Goal: Task Accomplishment & Management: Use online tool/utility

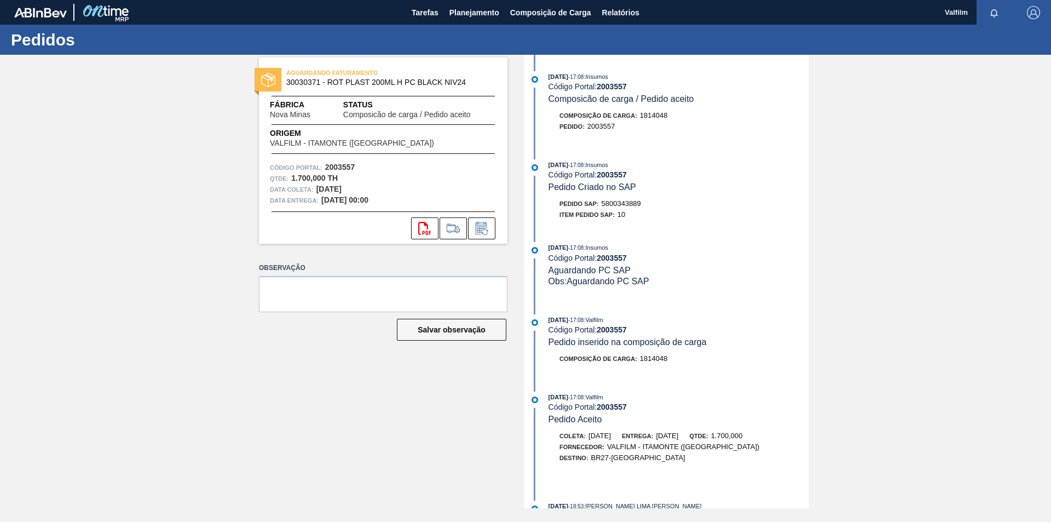
click at [615, 204] on span "5800343889" at bounding box center [621, 203] width 39 height 8
copy span "5800343889"
click at [629, 205] on span "5800343891" at bounding box center [621, 203] width 39 height 8
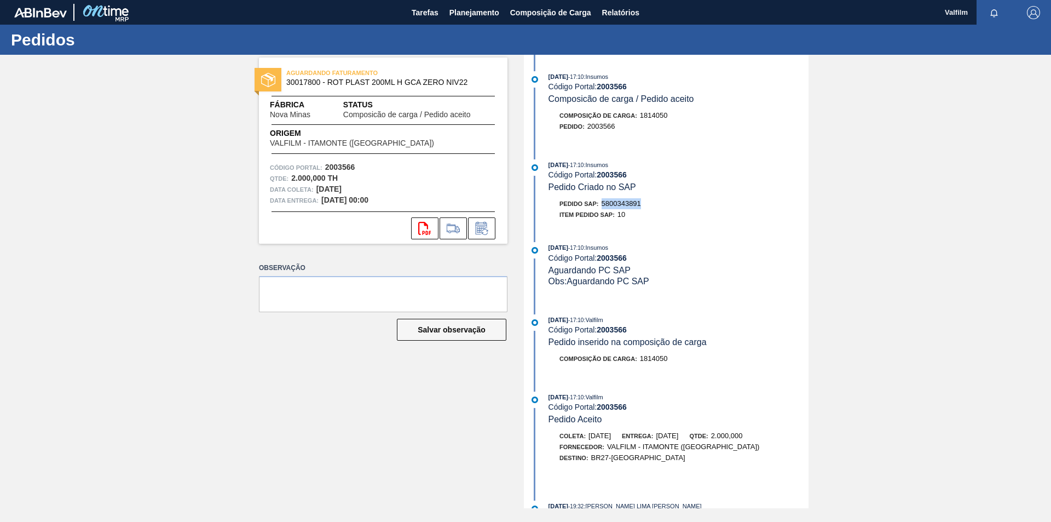
copy span "5800343891"
click at [623, 204] on span "5800343890" at bounding box center [621, 203] width 39 height 8
copy span "5800343890"
drag, startPoint x: 646, startPoint y: 206, endPoint x: 602, endPoint y: 204, distance: 44.4
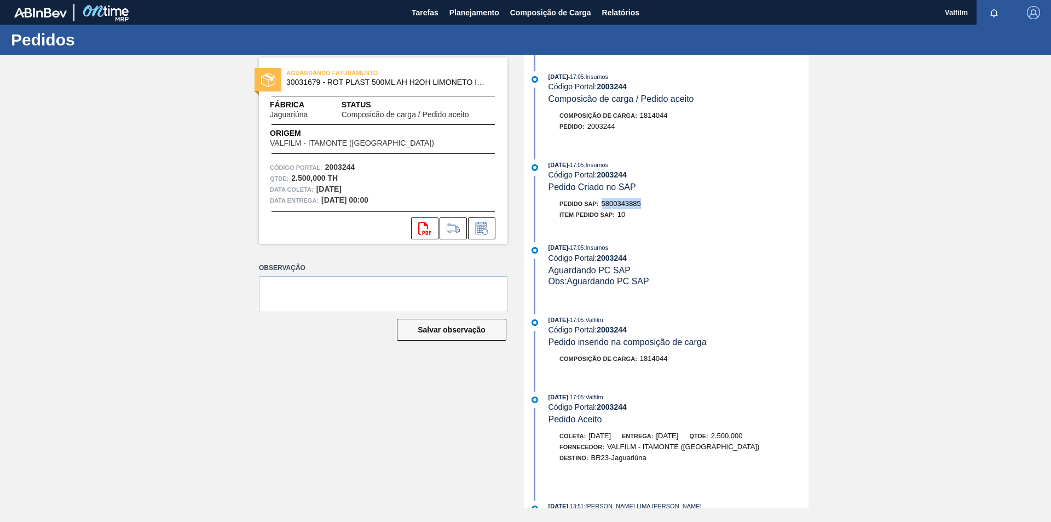
click at [602, 204] on div "Pedido SAP: 5800343885" at bounding box center [678, 203] width 260 height 11
copy span "5800343885"
click at [638, 205] on span "5800343887" at bounding box center [621, 203] width 39 height 8
copy span "5800343887"
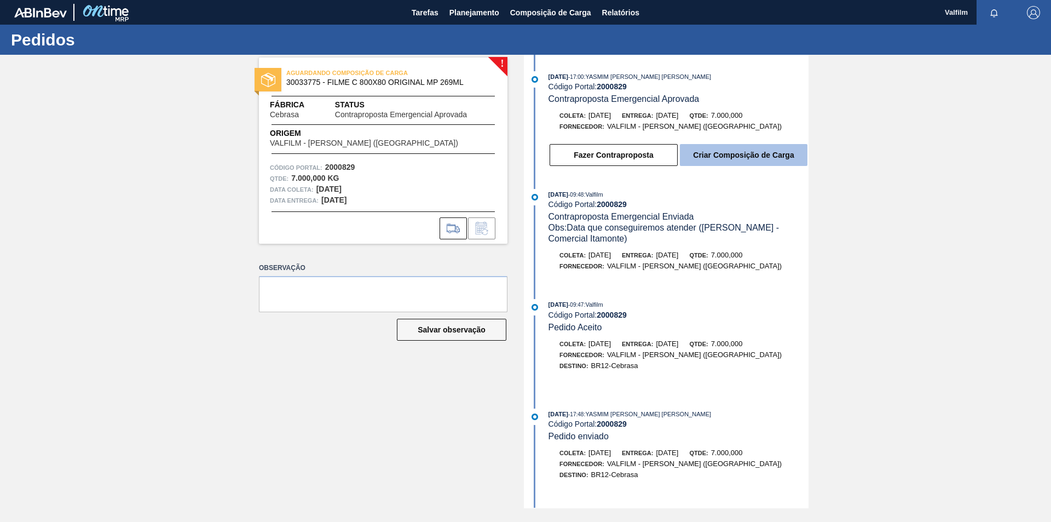
click at [713, 160] on button "Criar Composição de Carga" at bounding box center [744, 155] width 128 height 22
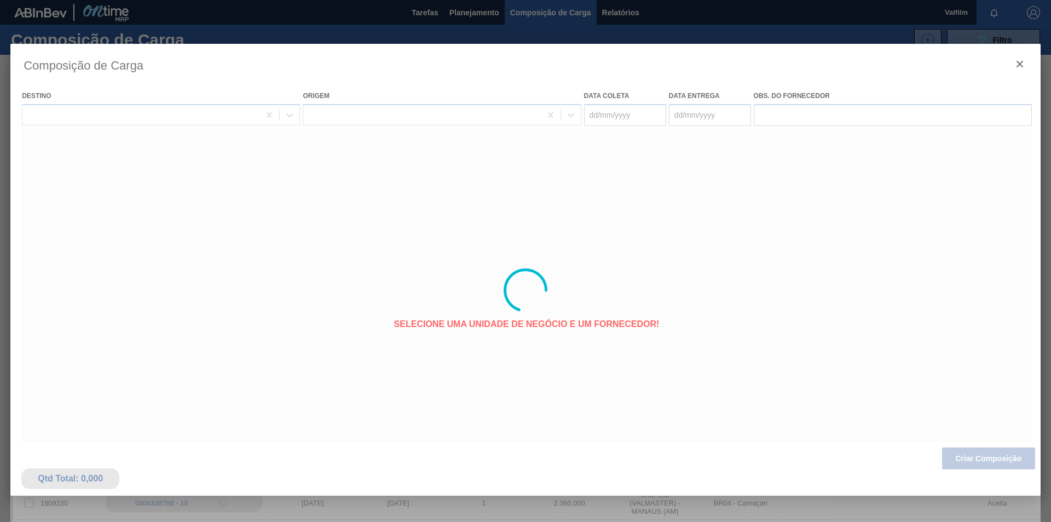
type coleta "[DATE]"
type entrega "[DATE]"
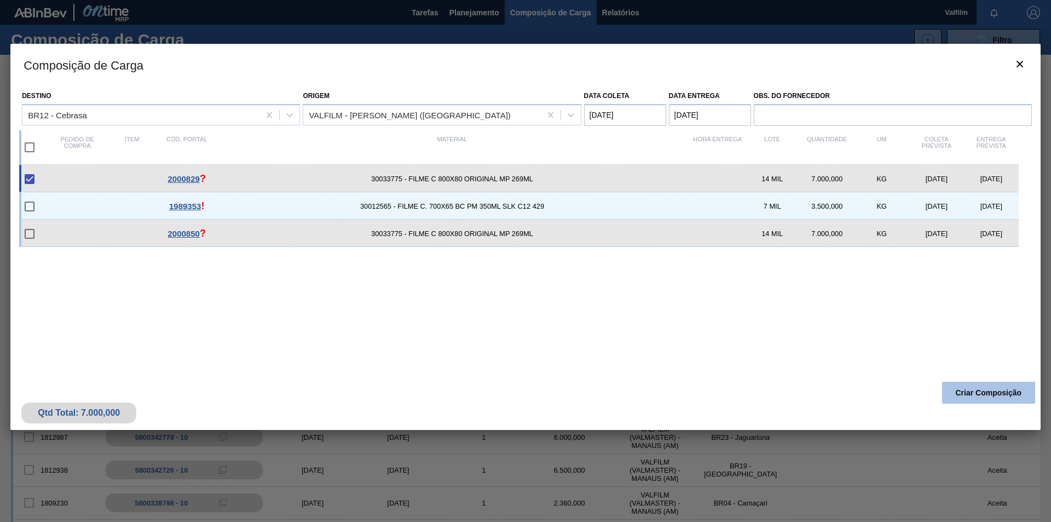
click at [984, 397] on button "Criar Composição" at bounding box center [988, 392] width 93 height 22
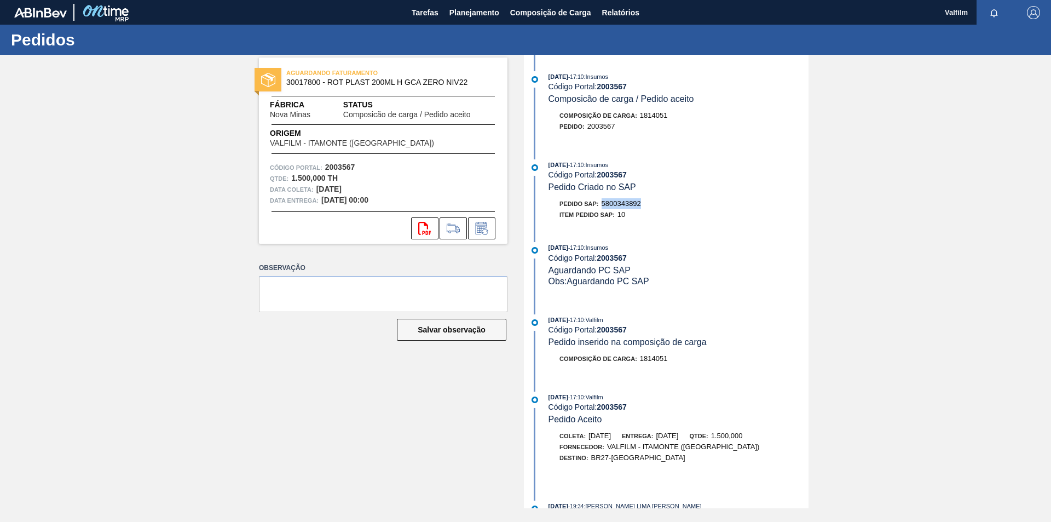
drag, startPoint x: 649, startPoint y: 207, endPoint x: 604, endPoint y: 206, distance: 44.9
click at [604, 206] on div "Pedido SAP: 5800343892" at bounding box center [678, 203] width 260 height 11
copy span "5800343892"
drag, startPoint x: 643, startPoint y: 206, endPoint x: 604, endPoint y: 206, distance: 38.9
click at [604, 206] on div "Pedido SAP: 5800343886" at bounding box center [678, 203] width 260 height 11
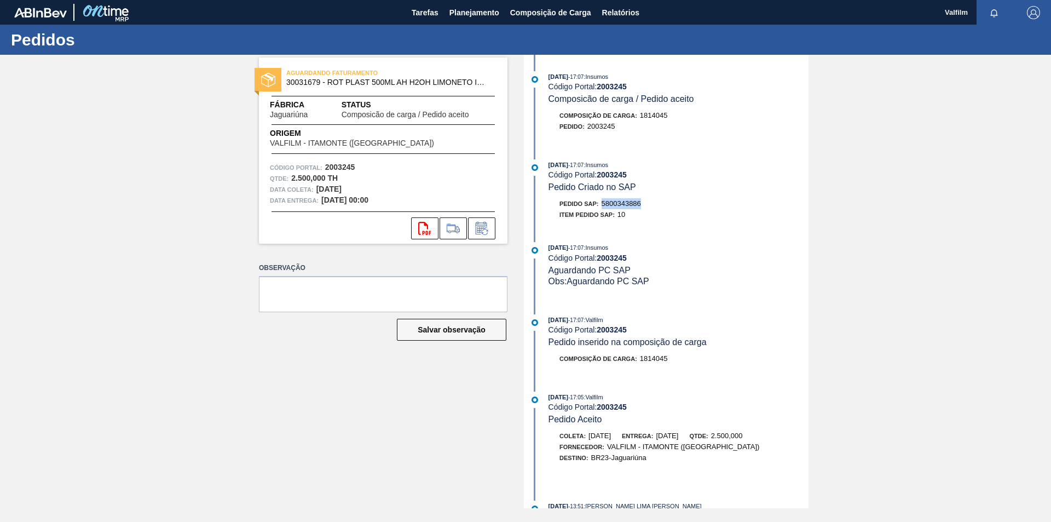
copy span "5800343886"
drag, startPoint x: 643, startPoint y: 204, endPoint x: 605, endPoint y: 205, distance: 38.3
click at [605, 205] on div "Pedido SAP: 5800343888" at bounding box center [678, 203] width 260 height 11
copy span "5800343888"
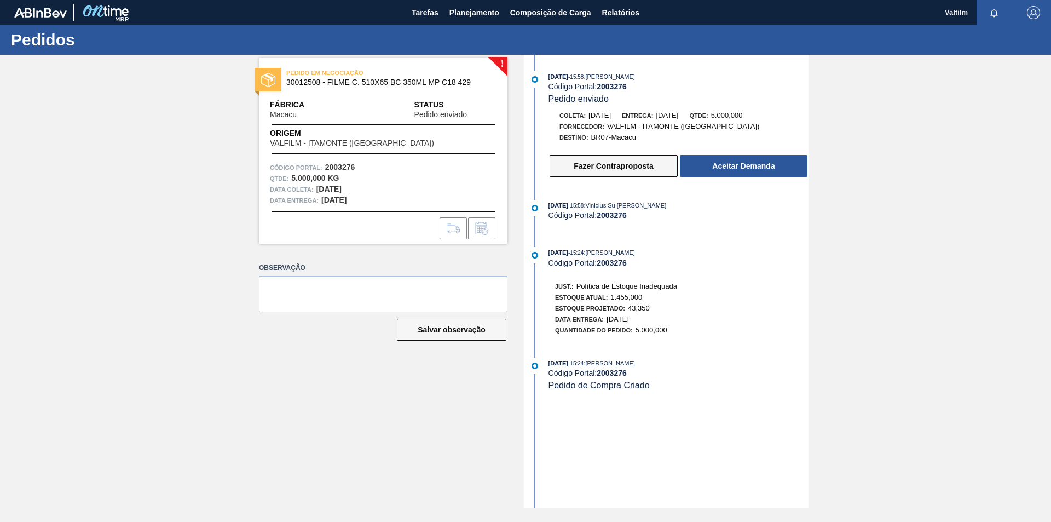
click at [637, 171] on button "Fazer Contraproposta" at bounding box center [614, 166] width 128 height 22
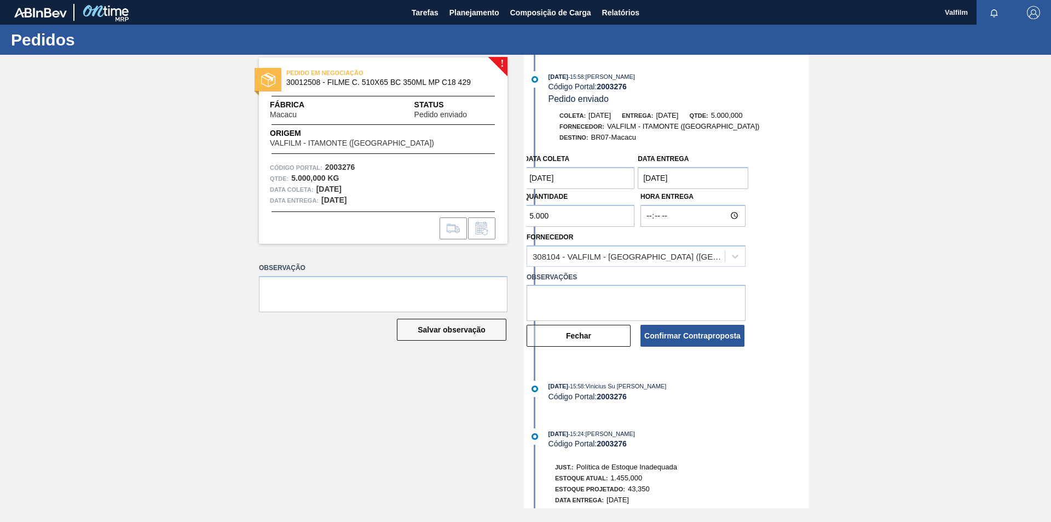
click at [591, 178] on coleta "[DATE]" at bounding box center [579, 178] width 111 height 22
click at [861, 213] on div "! PEDIDO EM NEGOCIAÇÃO 30012508 - FILME C. 510X65 BC 350ML MP C18 429 Fábrica M…" at bounding box center [525, 281] width 1051 height 453
click at [586, 180] on coleta "13/09/2025" at bounding box center [579, 178] width 111 height 22
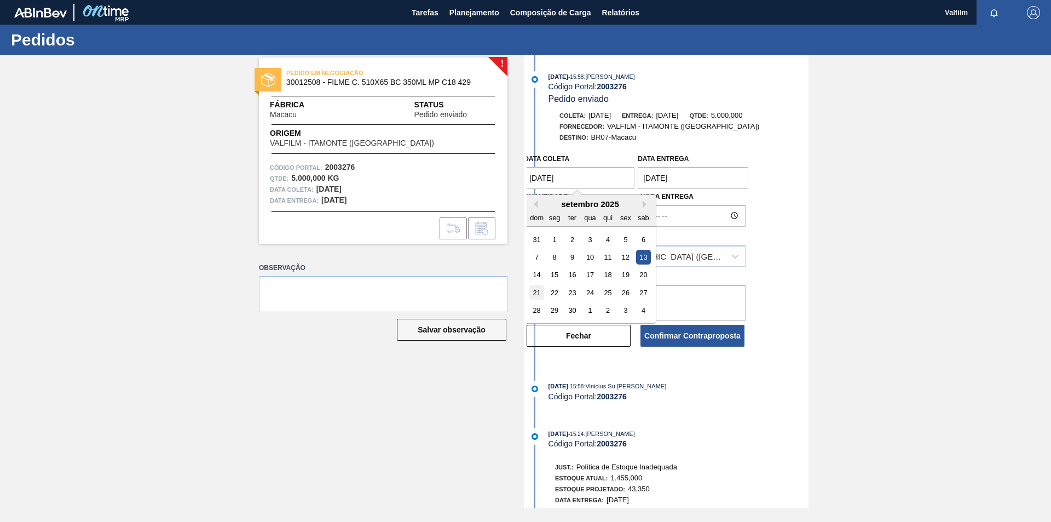
click at [536, 292] on div "21" at bounding box center [536, 292] width 15 height 15
type coleta "21/09/2025"
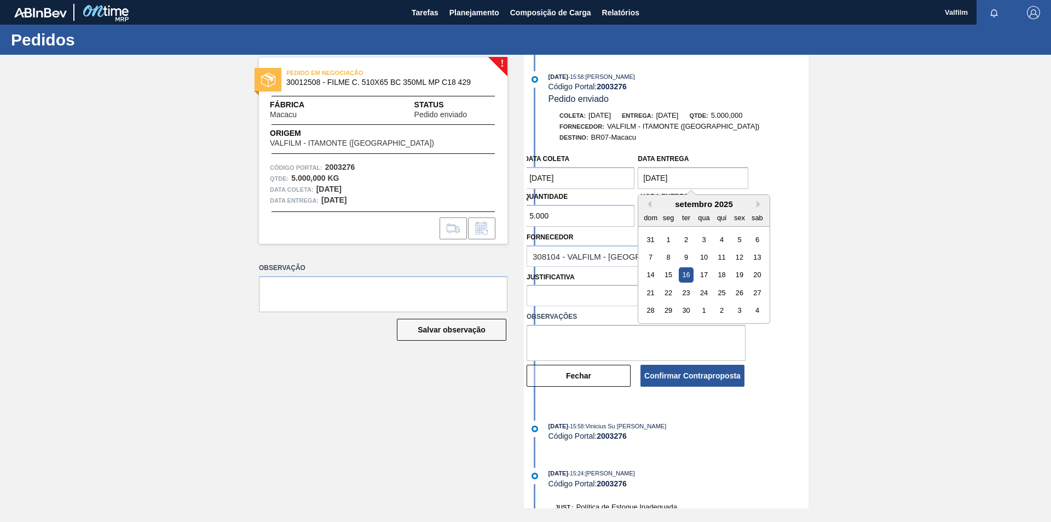
click at [703, 181] on entrega "16/09/2025" at bounding box center [693, 178] width 111 height 22
click at [756, 203] on div "setembro 2025" at bounding box center [703, 203] width 131 height 9
click at [670, 296] on div "22" at bounding box center [668, 292] width 15 height 15
type entrega "22/09/2025"
click at [602, 294] on div at bounding box center [626, 296] width 198 height 16
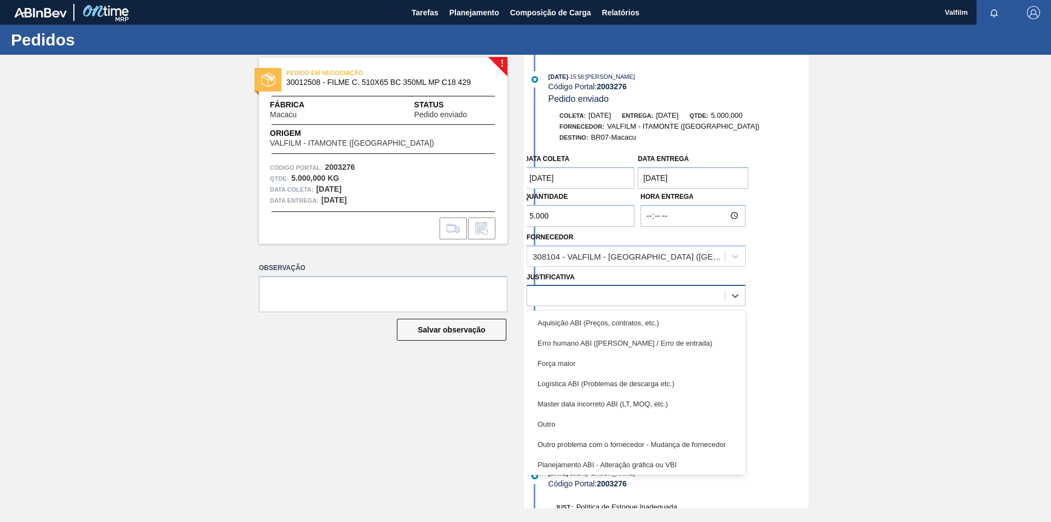
click at [602, 294] on div at bounding box center [626, 296] width 198 height 16
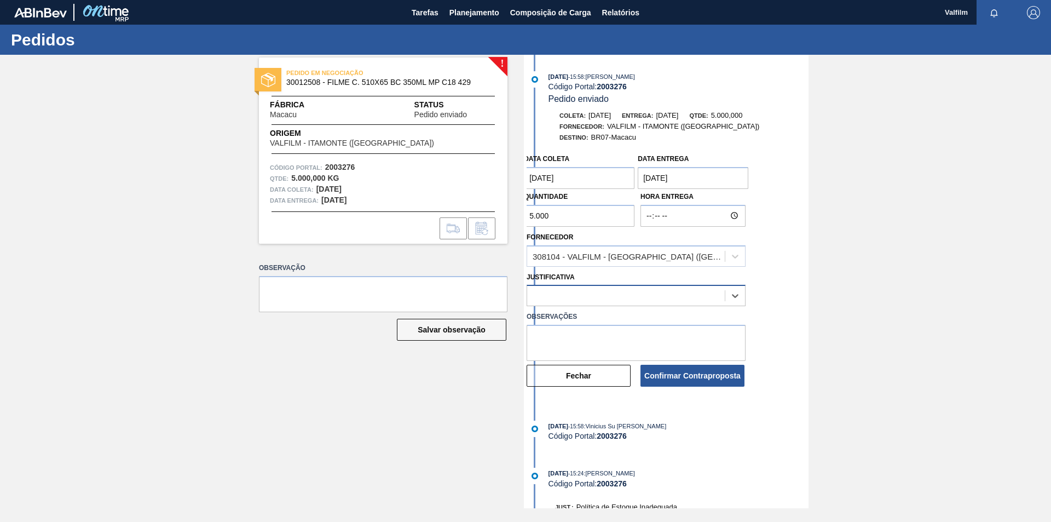
click at [598, 297] on div at bounding box center [626, 296] width 198 height 16
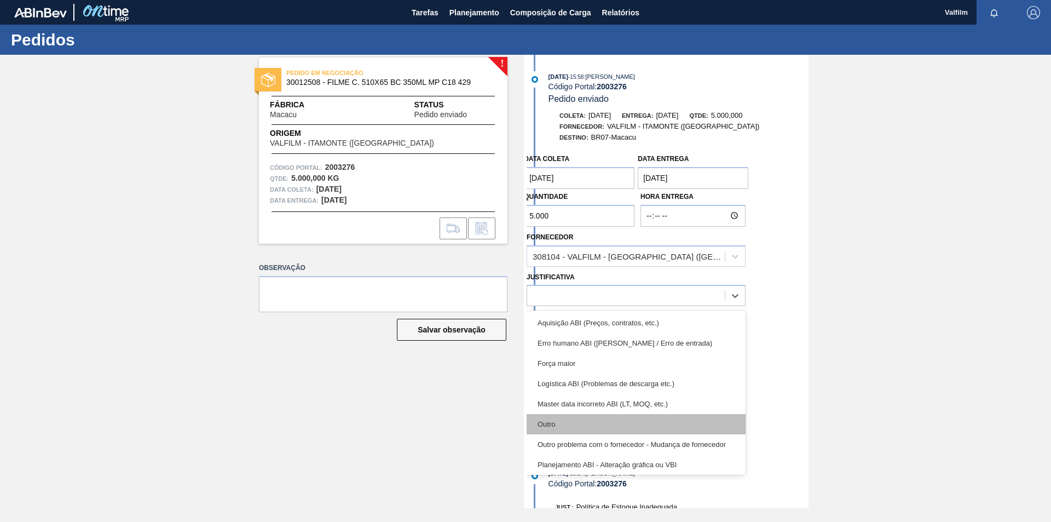
click at [564, 429] on div "Outro" at bounding box center [636, 424] width 219 height 20
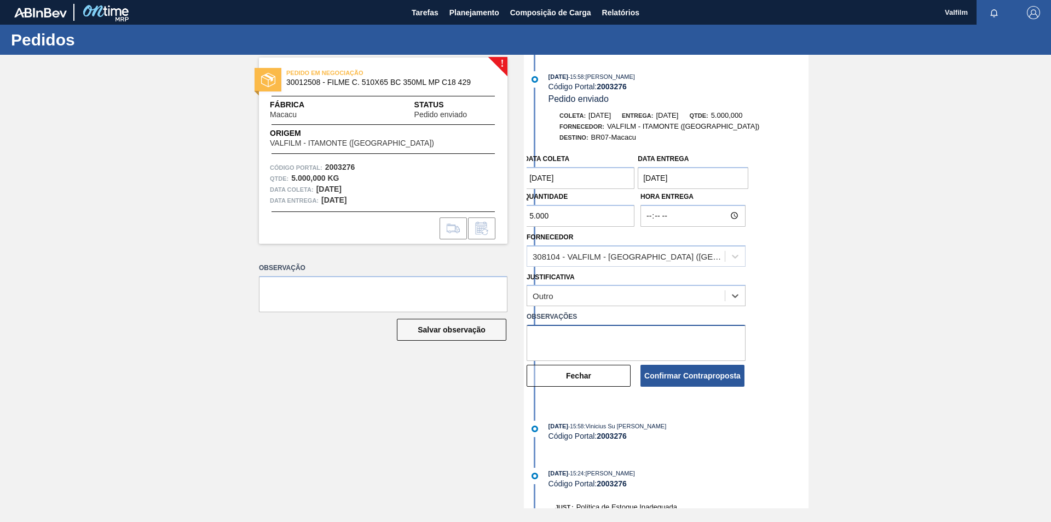
click at [590, 334] on textarea at bounding box center [636, 343] width 219 height 36
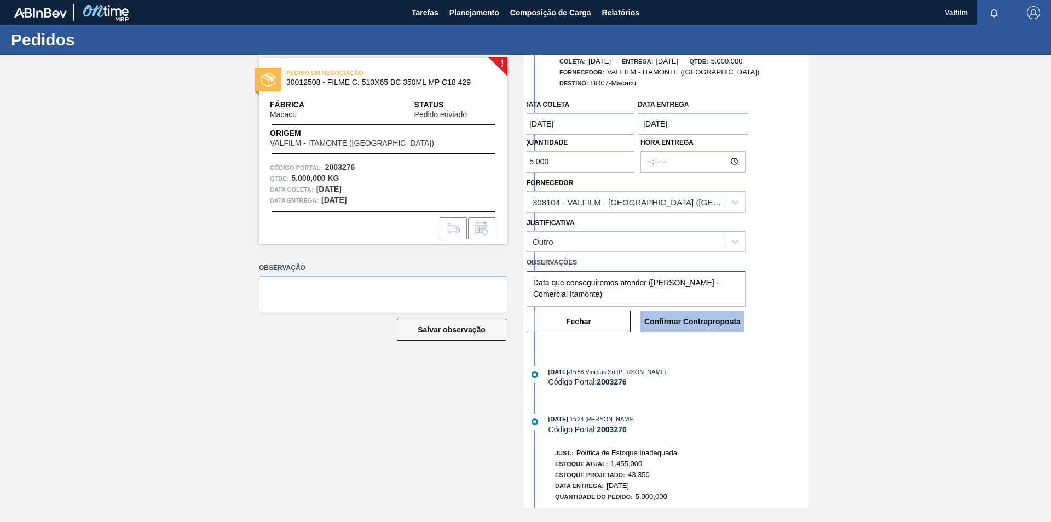
scroll to position [55, 0]
type textarea "Data que conseguiremos atender (Ana Carolina - Comercial Itamonte)"
click at [713, 320] on button "Confirmar Contraproposta" at bounding box center [692, 321] width 104 height 22
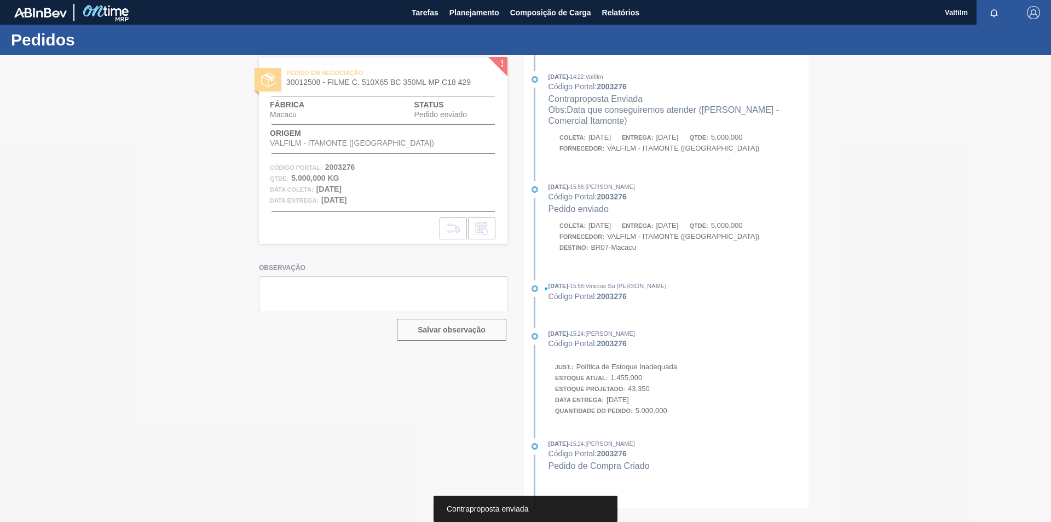
scroll to position [0, 0]
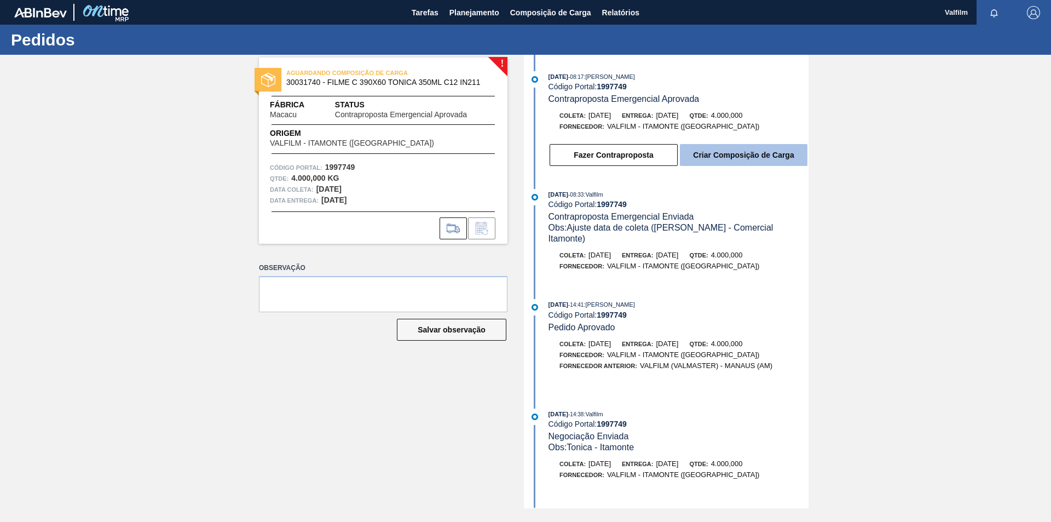
click at [745, 153] on button "Criar Composição de Carga" at bounding box center [744, 155] width 128 height 22
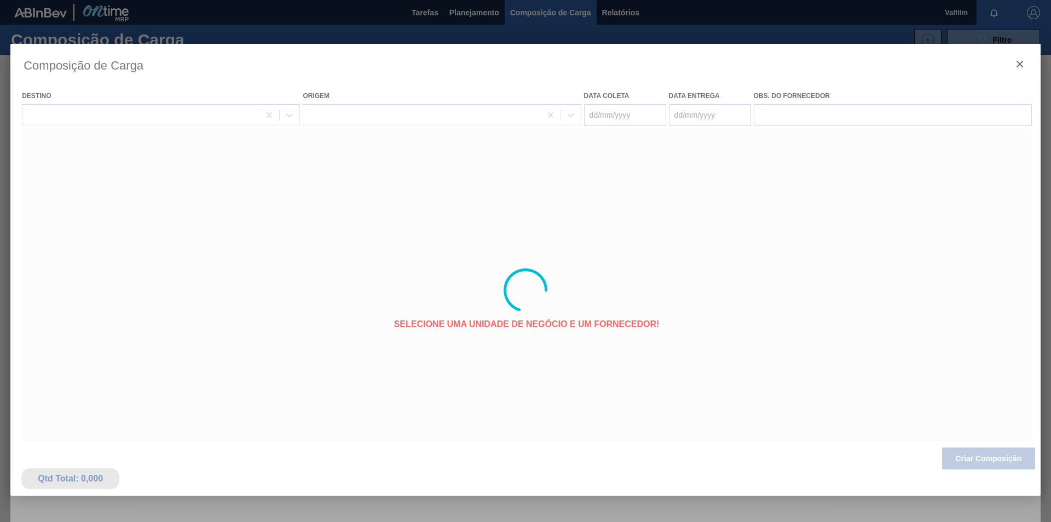
type coleta "28/09/2025"
type entrega "29/09/2025"
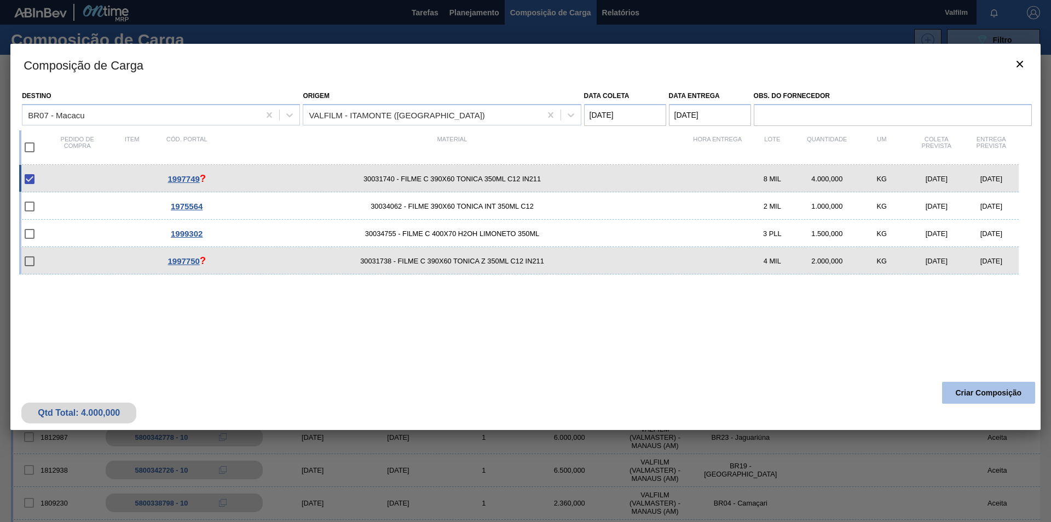
click at [975, 390] on button "Criar Composição" at bounding box center [988, 392] width 93 height 22
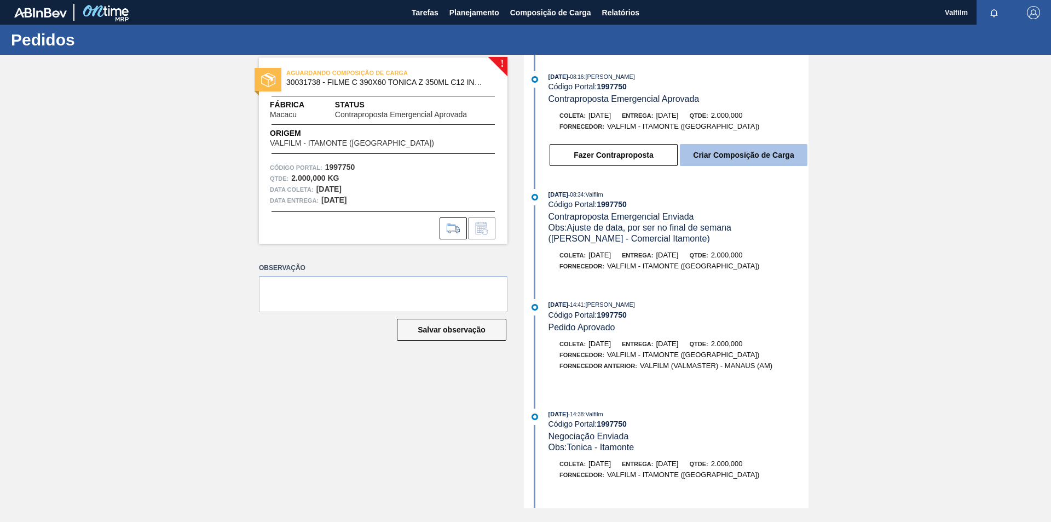
click at [735, 151] on button "Criar Composição de Carga" at bounding box center [744, 155] width 128 height 22
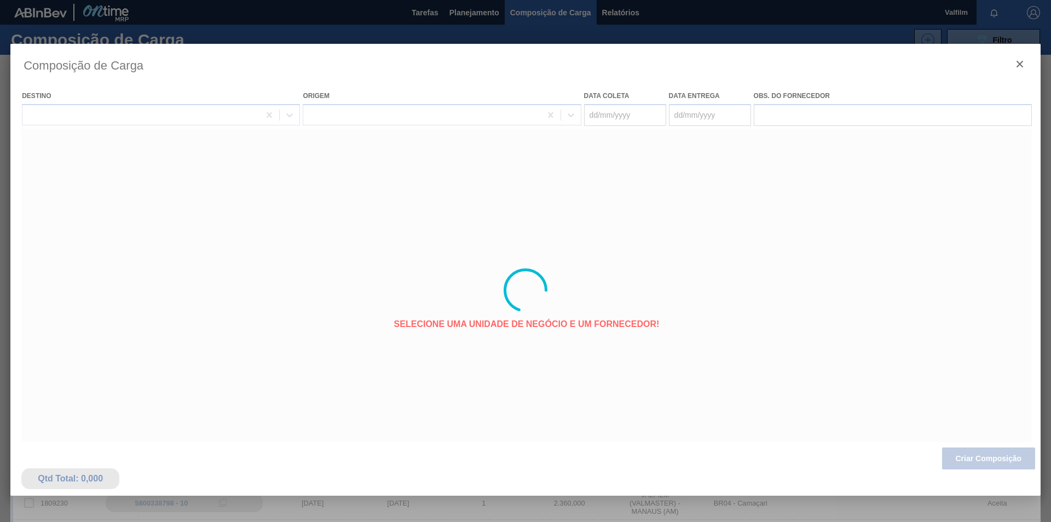
type coleta "28/09/2025"
type entrega "29/09/2025"
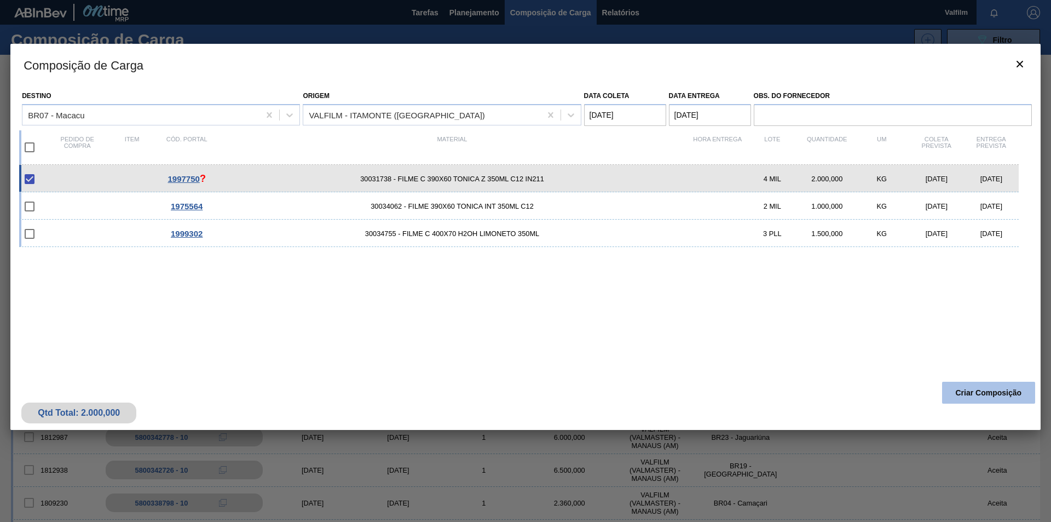
click at [1004, 398] on button "Criar Composição" at bounding box center [988, 392] width 93 height 22
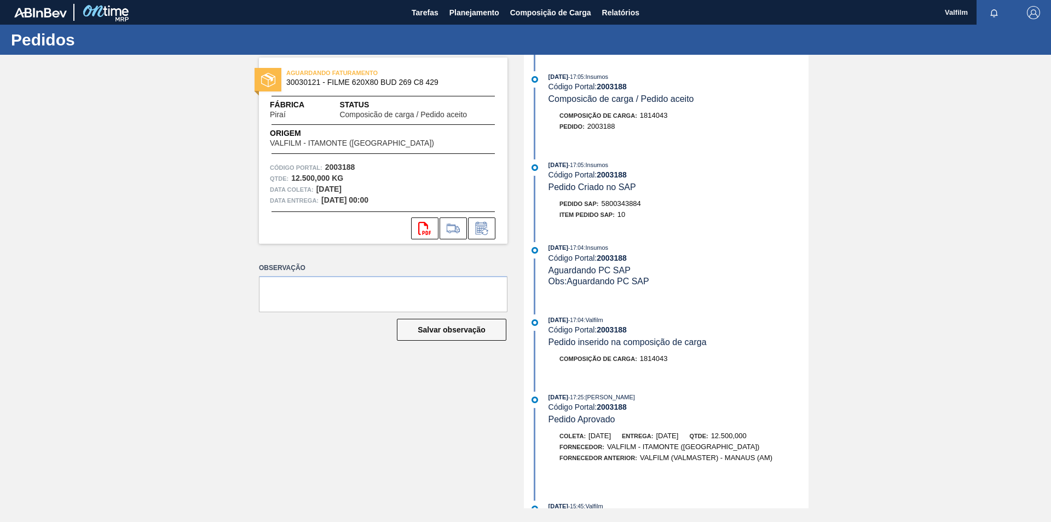
click at [621, 205] on span "5800343884" at bounding box center [621, 203] width 39 height 8
copy span "5800343884"
